Goal: Navigation & Orientation: Find specific page/section

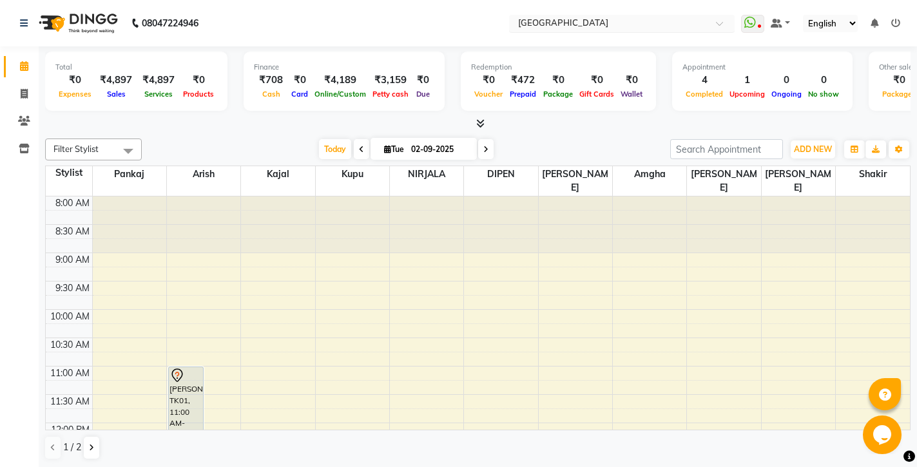
click at [641, 21] on input "text" at bounding box center [608, 24] width 187 height 13
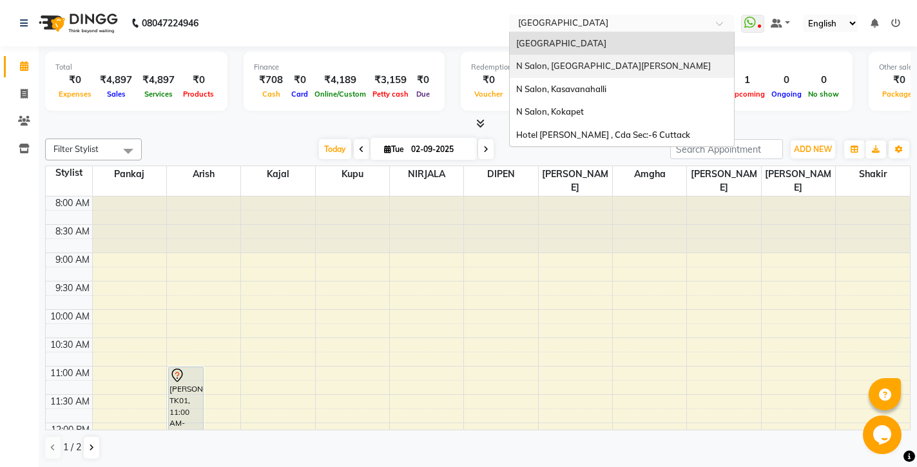
click at [600, 67] on span "N Salon, [GEOGRAPHIC_DATA][PERSON_NAME]" at bounding box center [613, 66] width 195 height 10
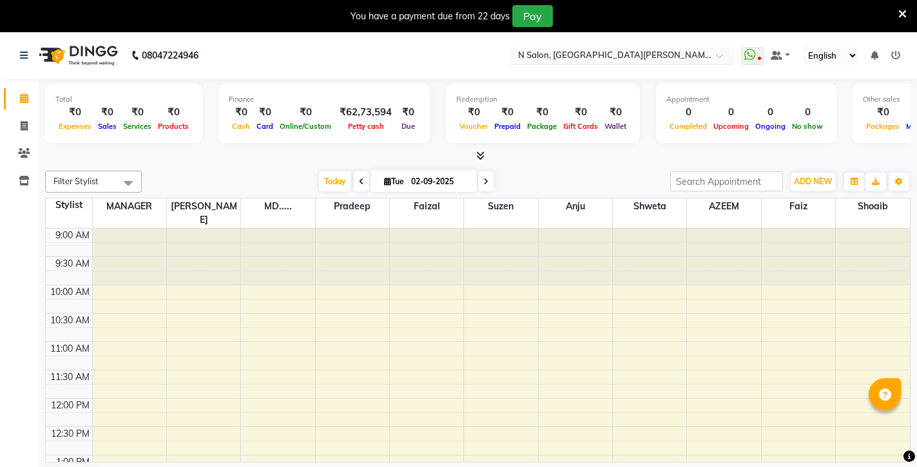
click at [553, 57] on input "text" at bounding box center [608, 56] width 187 height 13
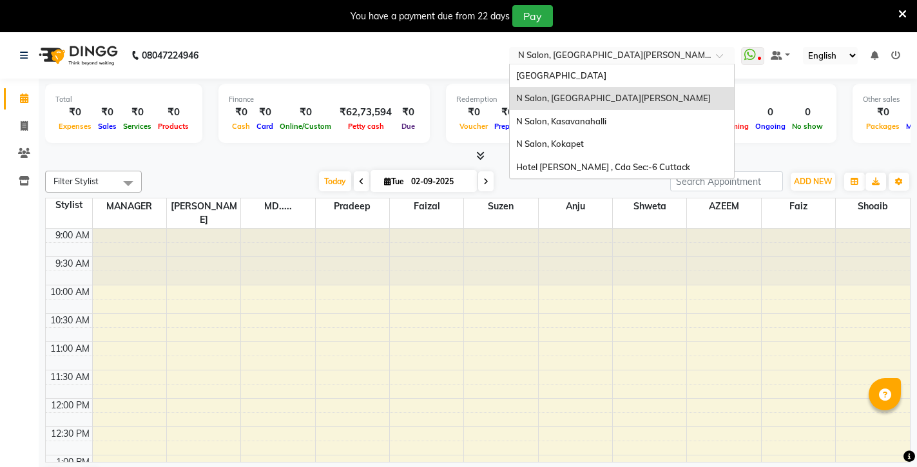
click at [555, 98] on span "N Salon, [GEOGRAPHIC_DATA][PERSON_NAME]" at bounding box center [613, 98] width 195 height 10
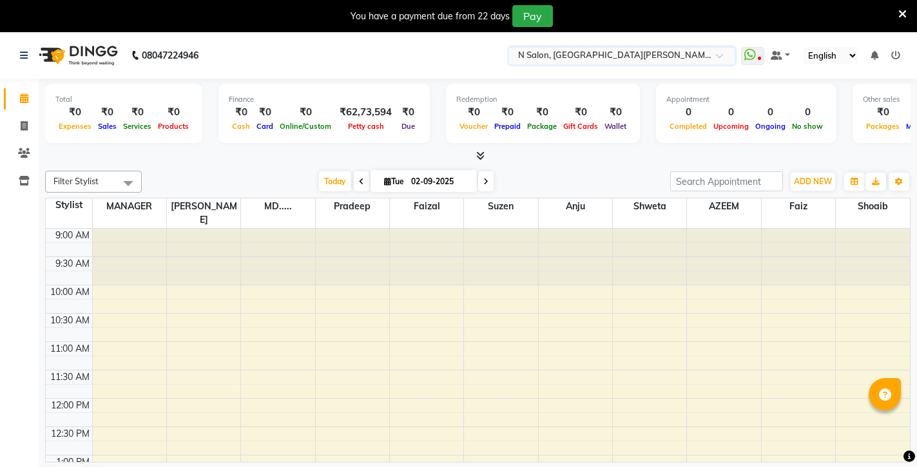
click at [481, 157] on icon at bounding box center [480, 156] width 8 height 10
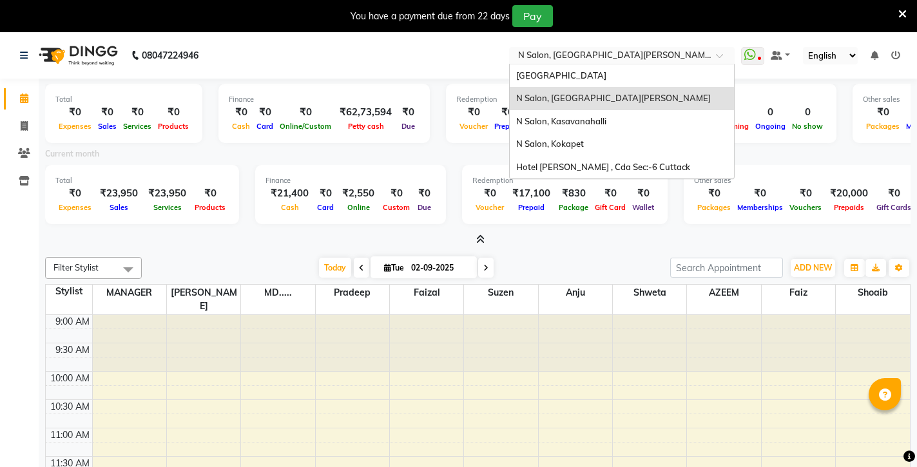
click at [556, 52] on input "text" at bounding box center [608, 56] width 187 height 13
click at [553, 120] on span "N Salon, Kasavanahalli" at bounding box center [561, 121] width 90 height 10
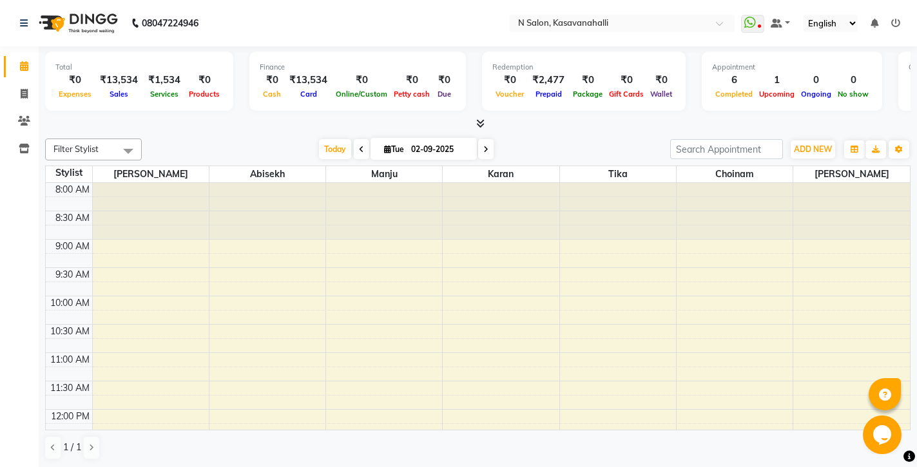
click at [486, 120] on div at bounding box center [477, 124] width 865 height 14
click at [483, 122] on icon at bounding box center [480, 124] width 8 height 10
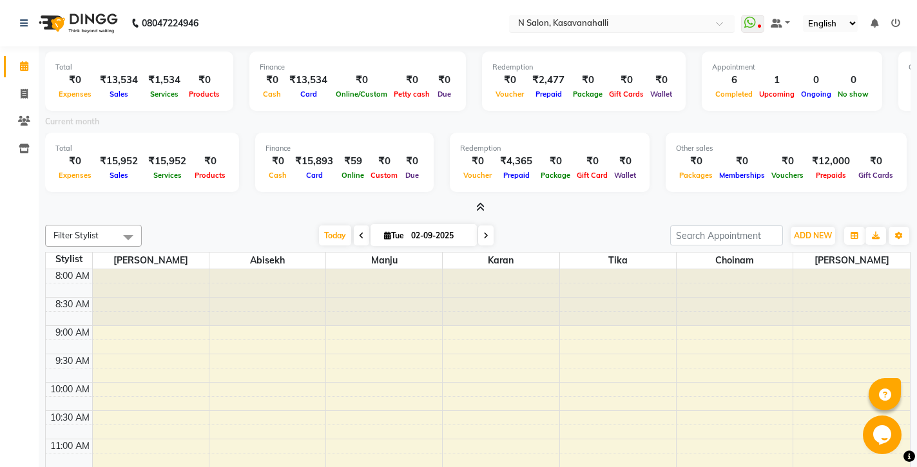
click at [538, 26] on input "text" at bounding box center [608, 24] width 187 height 13
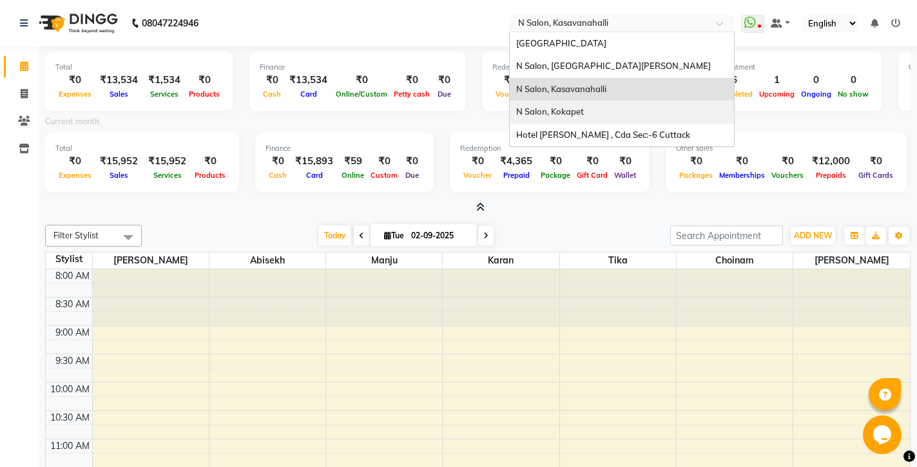
click at [547, 115] on span "N Salon, Kokapet" at bounding box center [550, 111] width 68 height 10
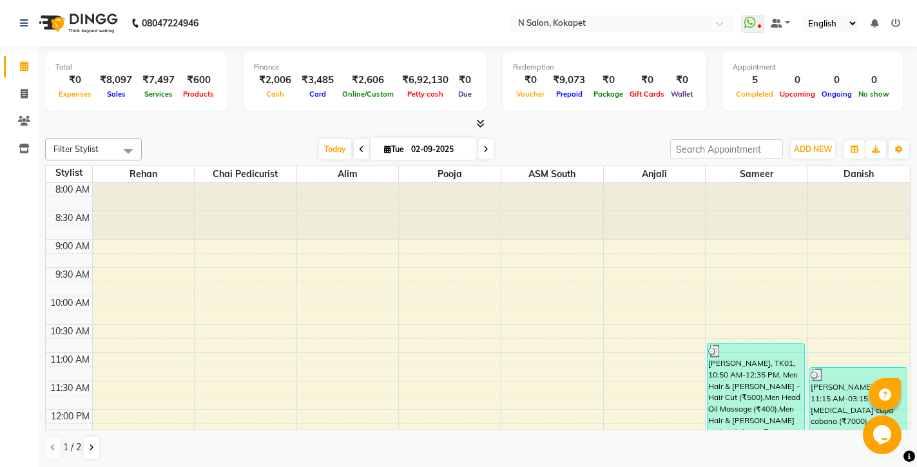
click at [479, 124] on icon at bounding box center [480, 124] width 8 height 10
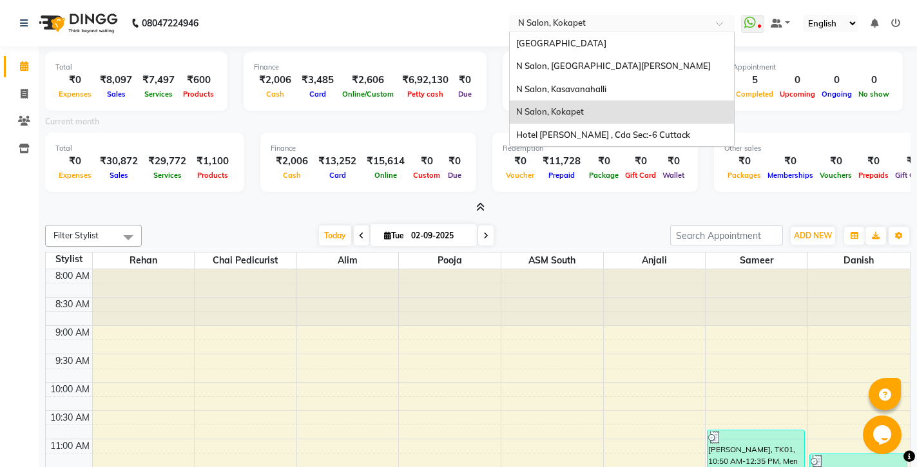
click at [551, 26] on input "text" at bounding box center [608, 24] width 187 height 13
click at [548, 133] on span "Hotel [PERSON_NAME] , Cda Sec:-6 Cuttack" at bounding box center [603, 134] width 174 height 10
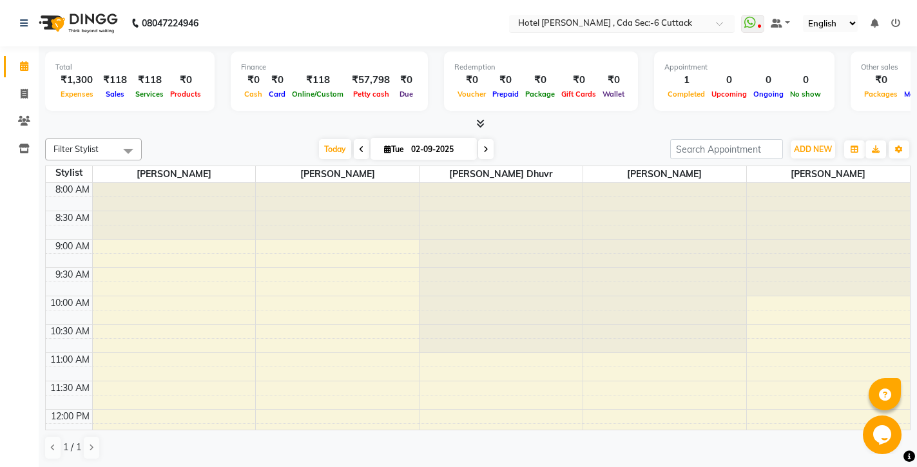
click at [565, 24] on input "text" at bounding box center [608, 24] width 187 height 13
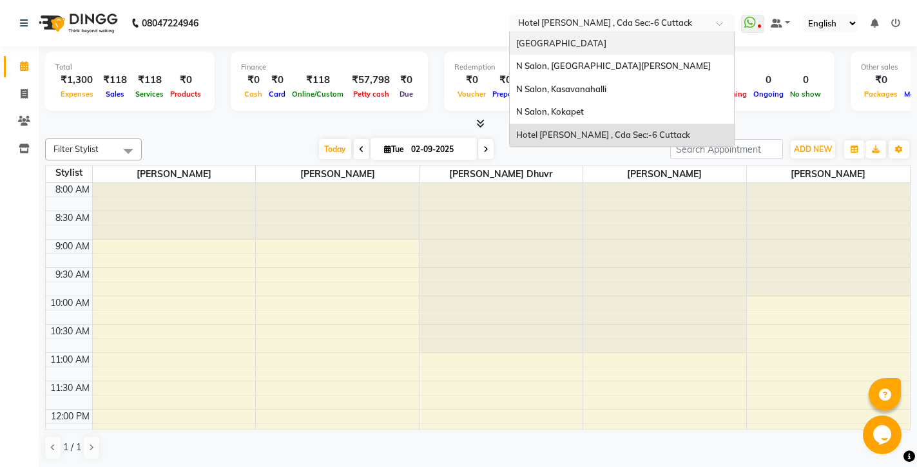
click at [564, 38] on span "[GEOGRAPHIC_DATA]" at bounding box center [561, 43] width 90 height 10
